Goal: Information Seeking & Learning: Learn about a topic

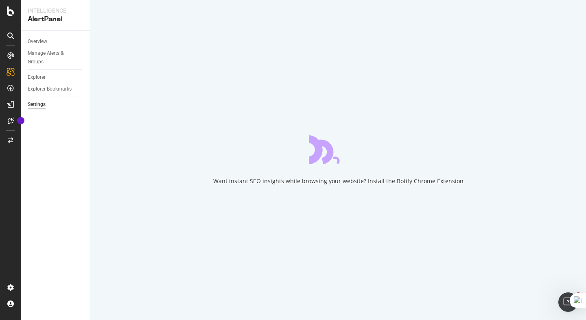
select select "03"
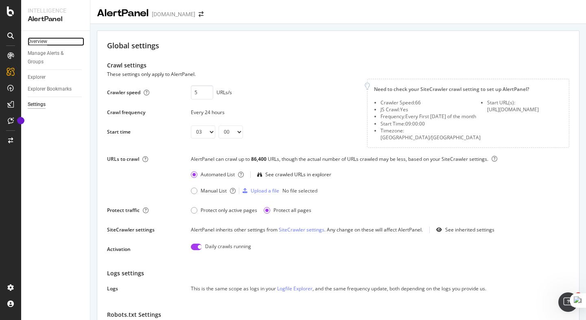
click at [45, 39] on div "Overview" at bounding box center [38, 41] width 20 height 9
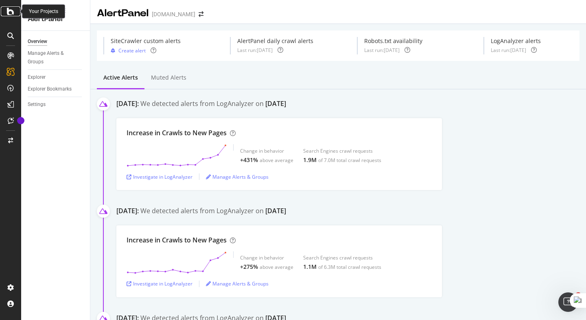
click at [11, 13] on icon at bounding box center [10, 12] width 7 height 10
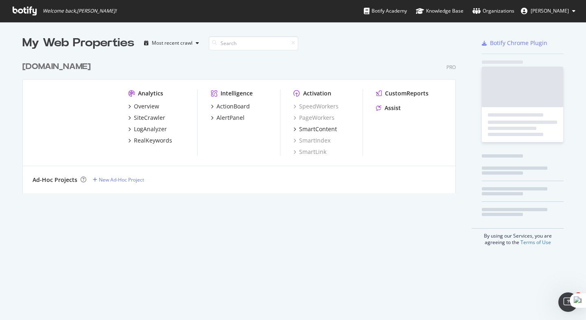
scroll to position [142, 440]
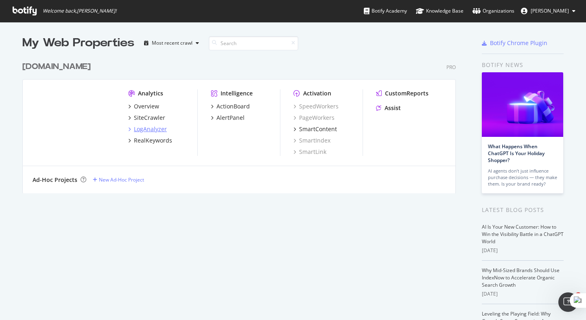
click at [149, 131] on div "LogAnalyzer" at bounding box center [150, 129] width 33 height 8
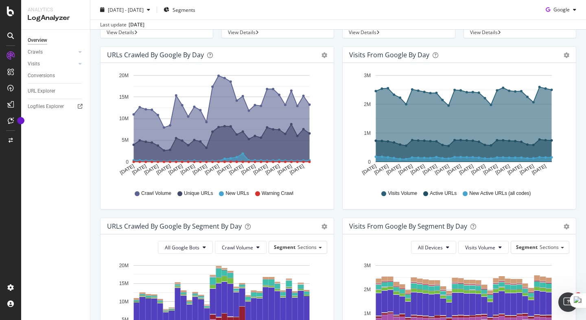
scroll to position [91, 0]
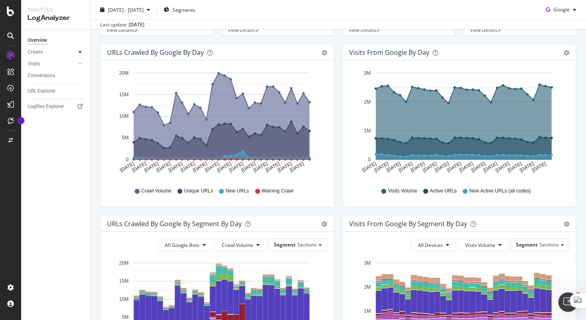
click at [78, 49] on div at bounding box center [80, 52] width 8 height 8
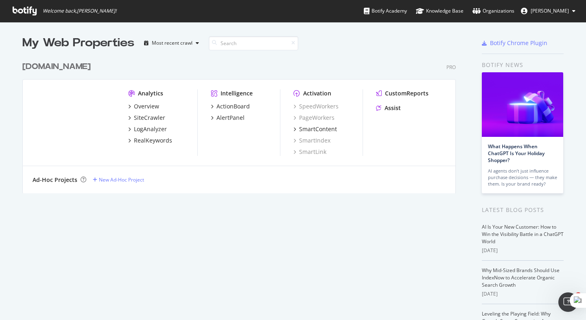
scroll to position [320, 586]
click at [129, 120] on div "SiteCrawler" at bounding box center [146, 118] width 37 height 8
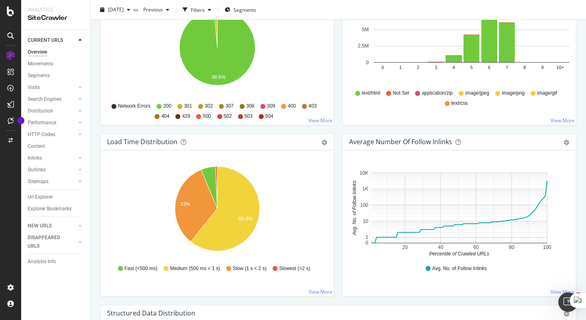
scroll to position [537, 0]
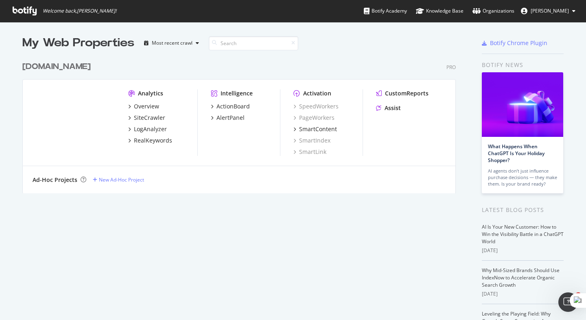
scroll to position [320, 586]
click at [132, 118] on div "SiteCrawler" at bounding box center [146, 118] width 37 height 8
click at [129, 129] on icon "grid" at bounding box center [129, 129] width 2 height 4
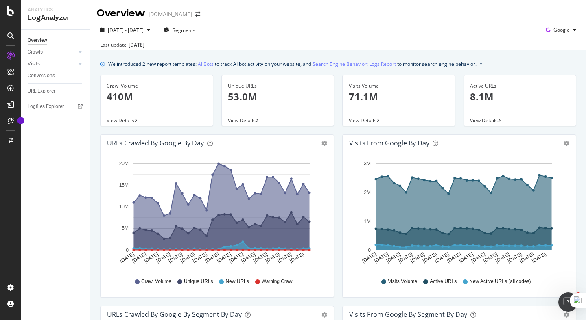
click at [141, 130] on div "Crawl Volume 410M View Details" at bounding box center [156, 105] width 121 height 60
click at [80, 54] on icon at bounding box center [79, 52] width 3 height 5
click at [54, 96] on div "HTTP Codes" at bounding box center [45, 96] width 28 height 9
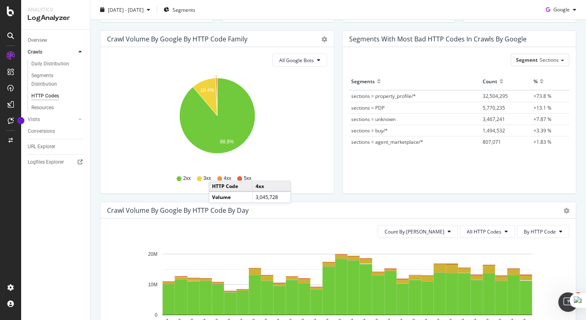
scroll to position [111, 0]
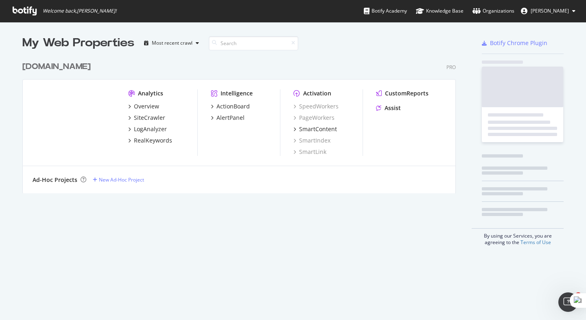
scroll to position [320, 586]
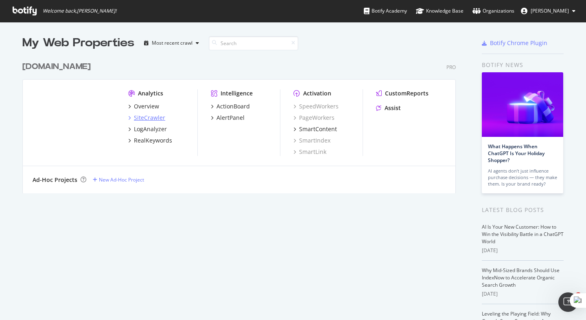
click at [136, 118] on div "SiteCrawler" at bounding box center [149, 118] width 31 height 8
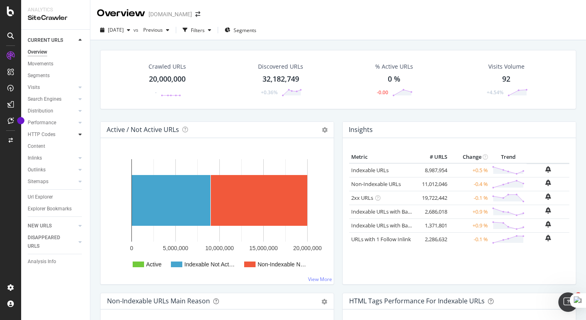
click at [79, 136] on icon at bounding box center [79, 134] width 3 height 5
click at [95, 64] on div "Crawled URLs 20,000,000 - Discovered URLs 32,182,749 +0.36% % Active URLs 0 % -…" at bounding box center [337, 200] width 495 height 320
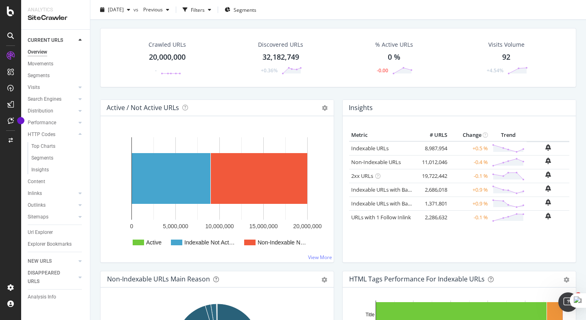
scroll to position [25, 0]
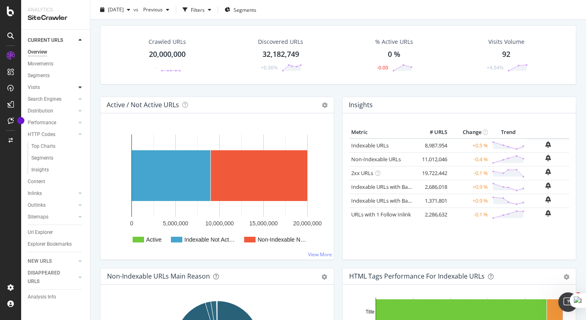
click at [81, 86] on icon at bounding box center [79, 87] width 3 height 5
click at [78, 135] on icon at bounding box center [79, 134] width 3 height 5
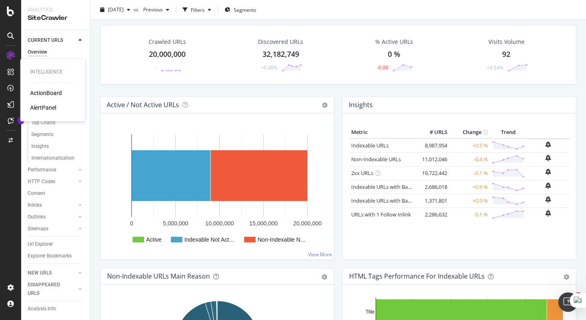
click at [39, 109] on div "AlertPanel" at bounding box center [43, 108] width 26 height 8
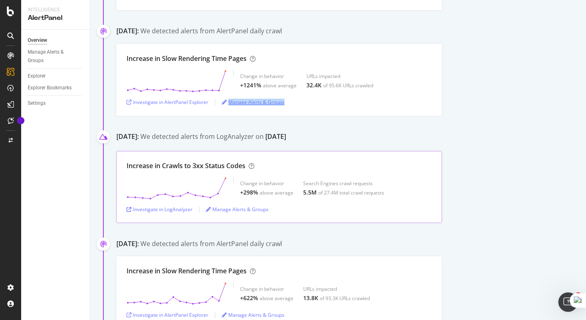
scroll to position [580, 0]
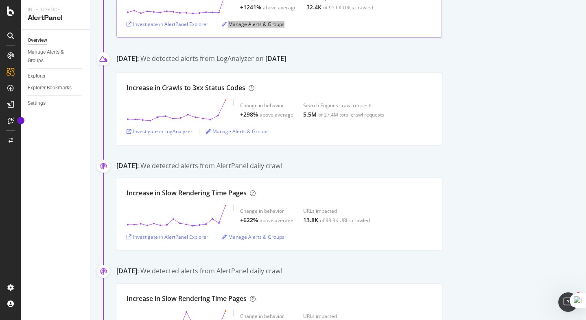
drag, startPoint x: 239, startPoint y: 134, endPoint x: 420, endPoint y: 11, distance: 219.5
click at [0, 0] on div "Intelligence AlertPanel Overview Manage Alerts & Groups Explorer Explorer Bookm…" at bounding box center [293, 160] width 586 height 320
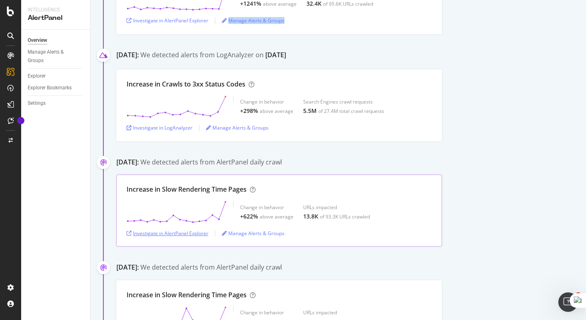
click at [194, 234] on div "Investigate in AlertPanel Explorer" at bounding box center [167, 233] width 82 height 7
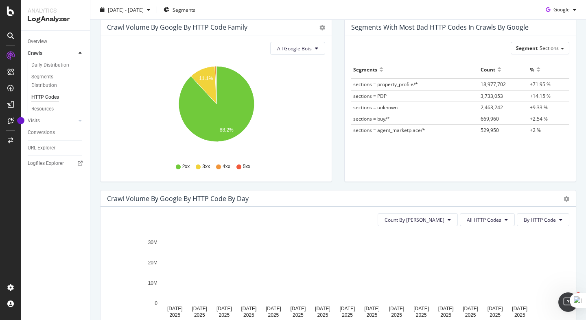
scroll to position [120, 0]
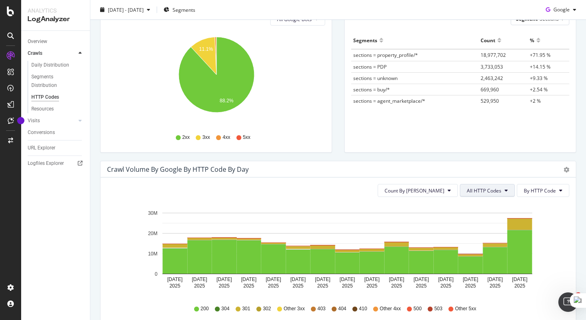
click at [489, 187] on span "All HTTP Codes" at bounding box center [483, 190] width 35 height 7
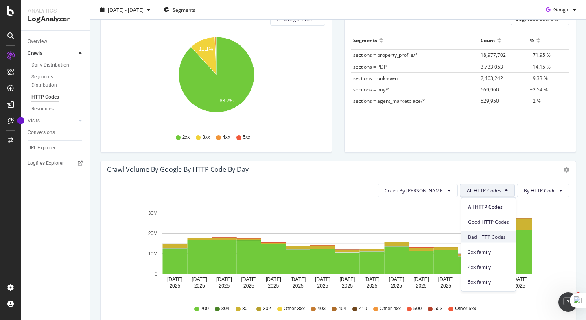
click at [489, 238] on span "Bad HTTP Codes" at bounding box center [488, 236] width 41 height 7
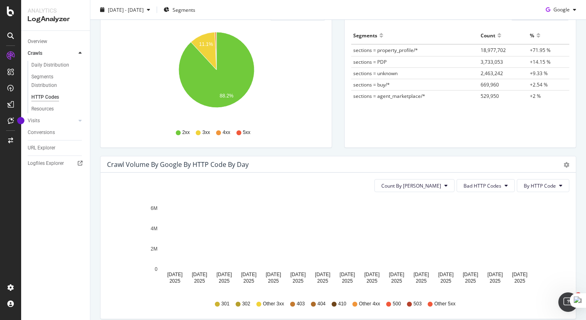
scroll to position [126, 0]
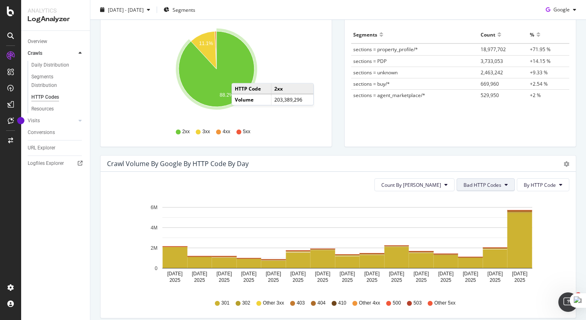
click at [497, 189] on button "Bad HTTP Codes" at bounding box center [485, 184] width 58 height 13
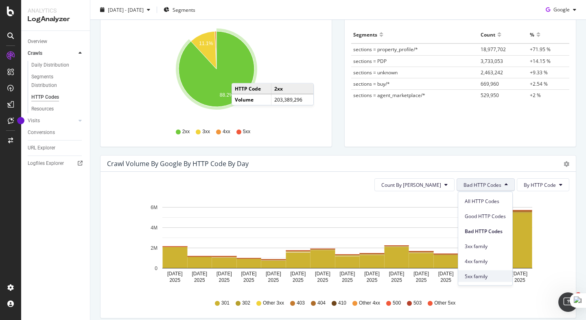
click at [475, 275] on span "5xx family" at bounding box center [484, 276] width 41 height 7
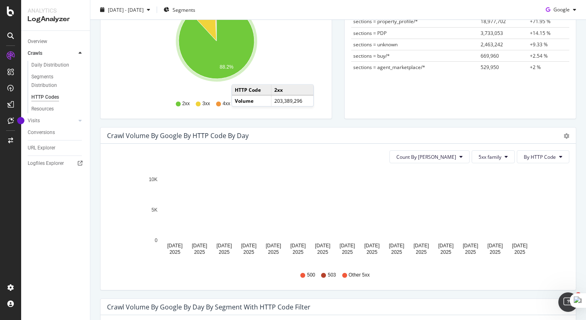
scroll to position [155, 0]
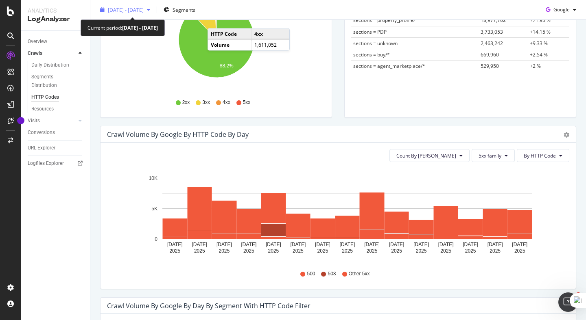
click at [144, 9] on span "[DATE] - [DATE]" at bounding box center [126, 9] width 36 height 7
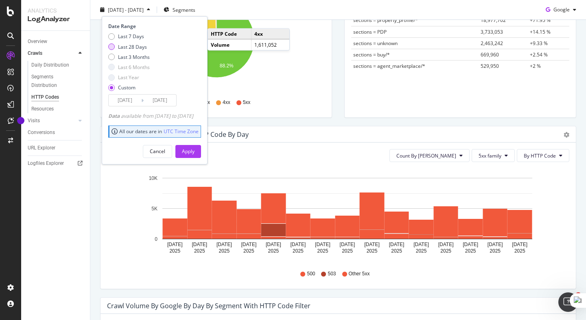
click at [138, 46] on div "Last 28 Days" at bounding box center [132, 46] width 29 height 7
type input "2025/07/24"
type input "2025/08/20"
click at [139, 55] on div "Last 3 Months" at bounding box center [134, 56] width 32 height 7
type input "2025/05/21"
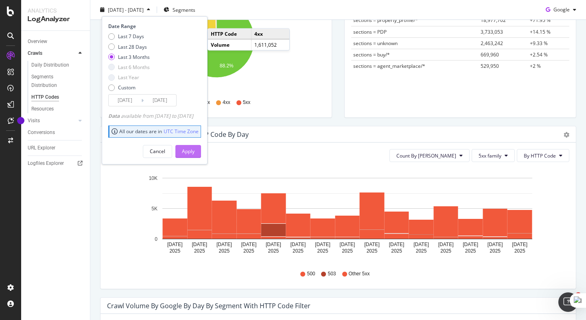
click at [194, 153] on div "Apply" at bounding box center [188, 151] width 13 height 7
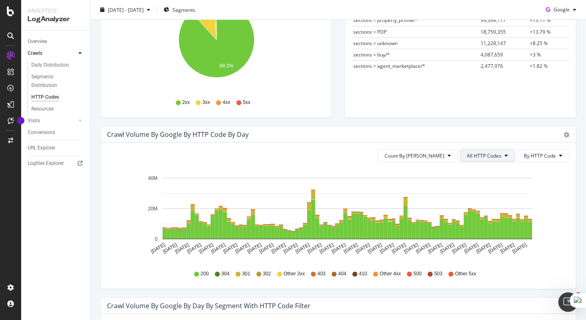
click at [479, 155] on span "All HTTP Codes" at bounding box center [483, 155] width 35 height 7
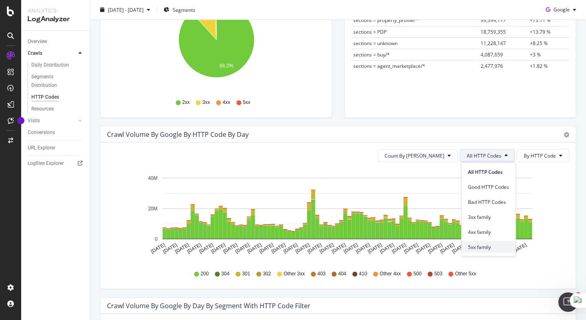
click at [480, 247] on span "5xx family" at bounding box center [488, 247] width 41 height 7
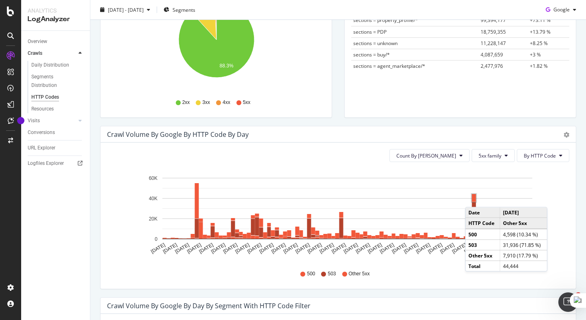
click at [473, 199] on rect "A chart." at bounding box center [474, 198] width 4 height 8
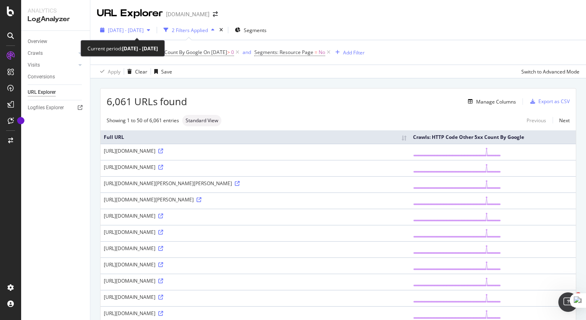
click at [144, 31] on span "2025 May. 21st - Aug. 20th" at bounding box center [126, 30] width 36 height 7
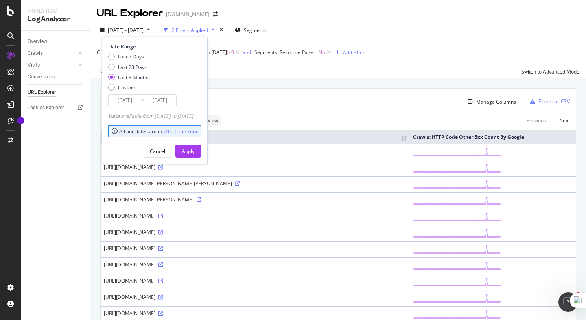
click at [144, 31] on span "2025 May. 21st - Aug. 20th" at bounding box center [126, 30] width 36 height 7
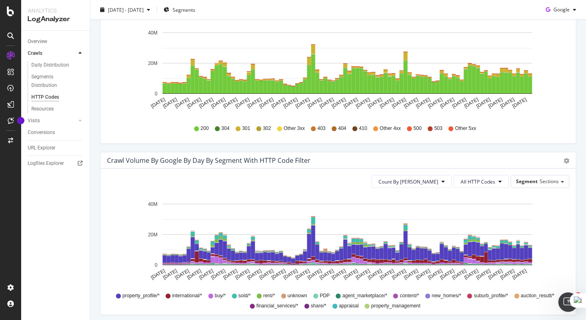
scroll to position [231, 0]
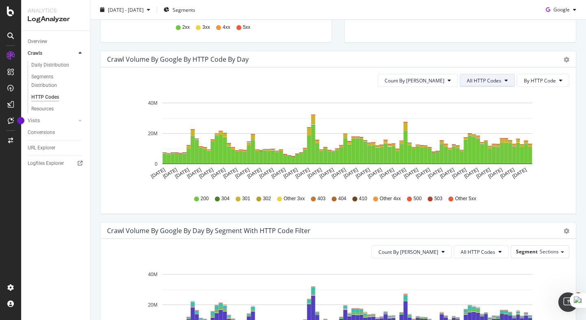
click at [496, 82] on span "All HTTP Codes" at bounding box center [483, 80] width 35 height 7
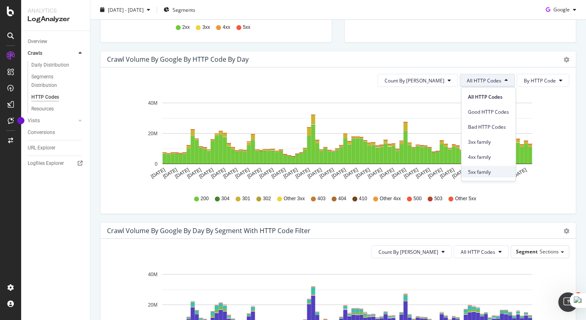
click at [477, 174] on span "5xx family" at bounding box center [488, 171] width 41 height 7
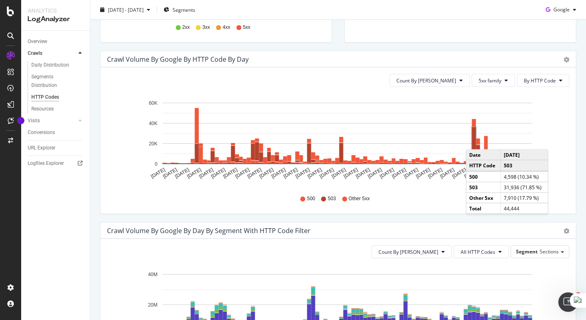
click at [474, 141] on rect "A chart." at bounding box center [474, 143] width 4 height 32
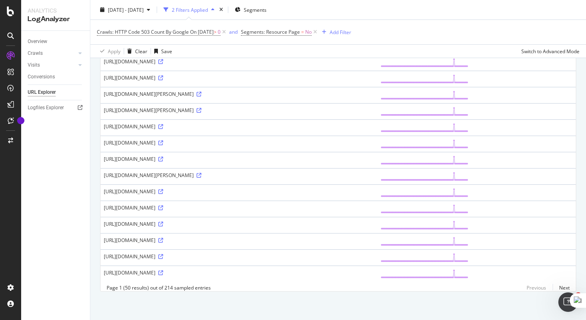
scroll to position [749, 0]
click at [163, 142] on icon at bounding box center [160, 143] width 5 height 5
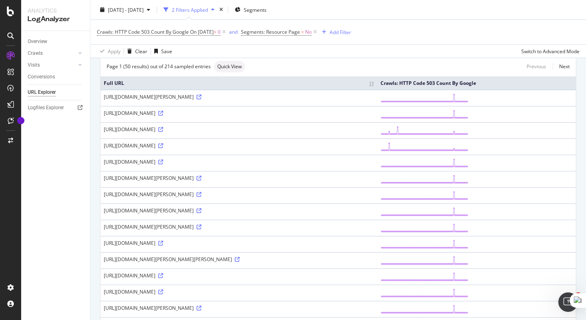
scroll to position [0, 0]
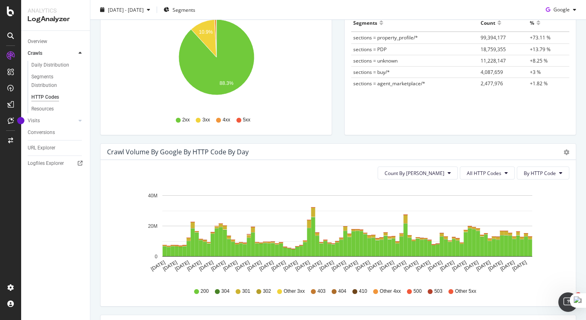
scroll to position [169, 0]
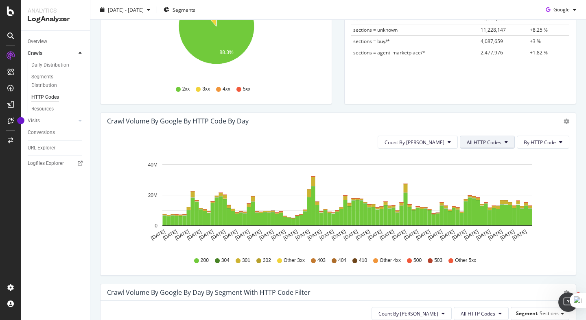
click at [503, 145] on button "All HTTP Codes" at bounding box center [486, 142] width 55 height 13
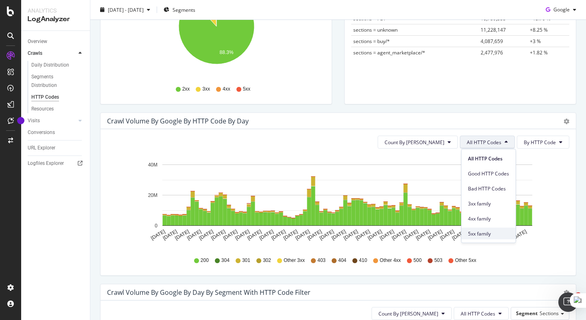
click at [484, 231] on span "5xx family" at bounding box center [488, 233] width 41 height 7
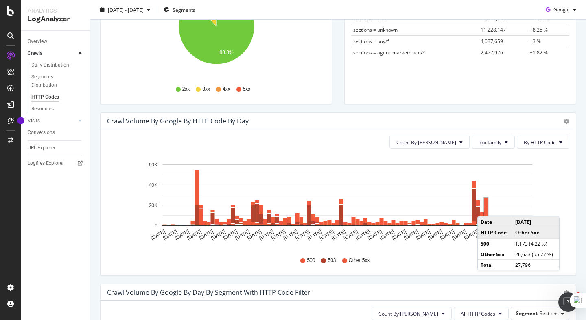
click at [485, 209] on rect "A chart." at bounding box center [486, 211] width 4 height 26
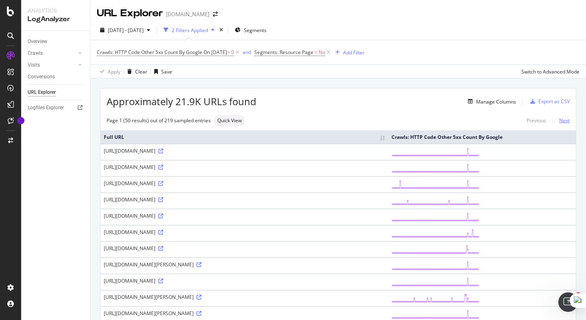
click at [564, 122] on link "Next" at bounding box center [560, 121] width 17 height 12
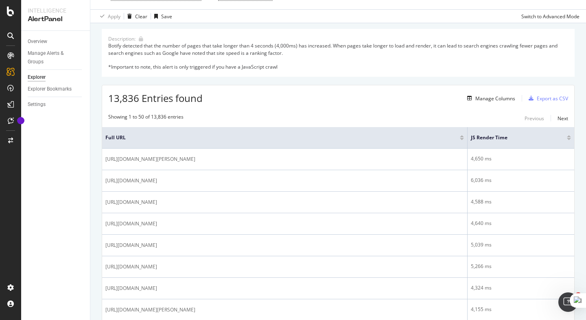
scroll to position [70, 0]
